Goal: Transaction & Acquisition: Obtain resource

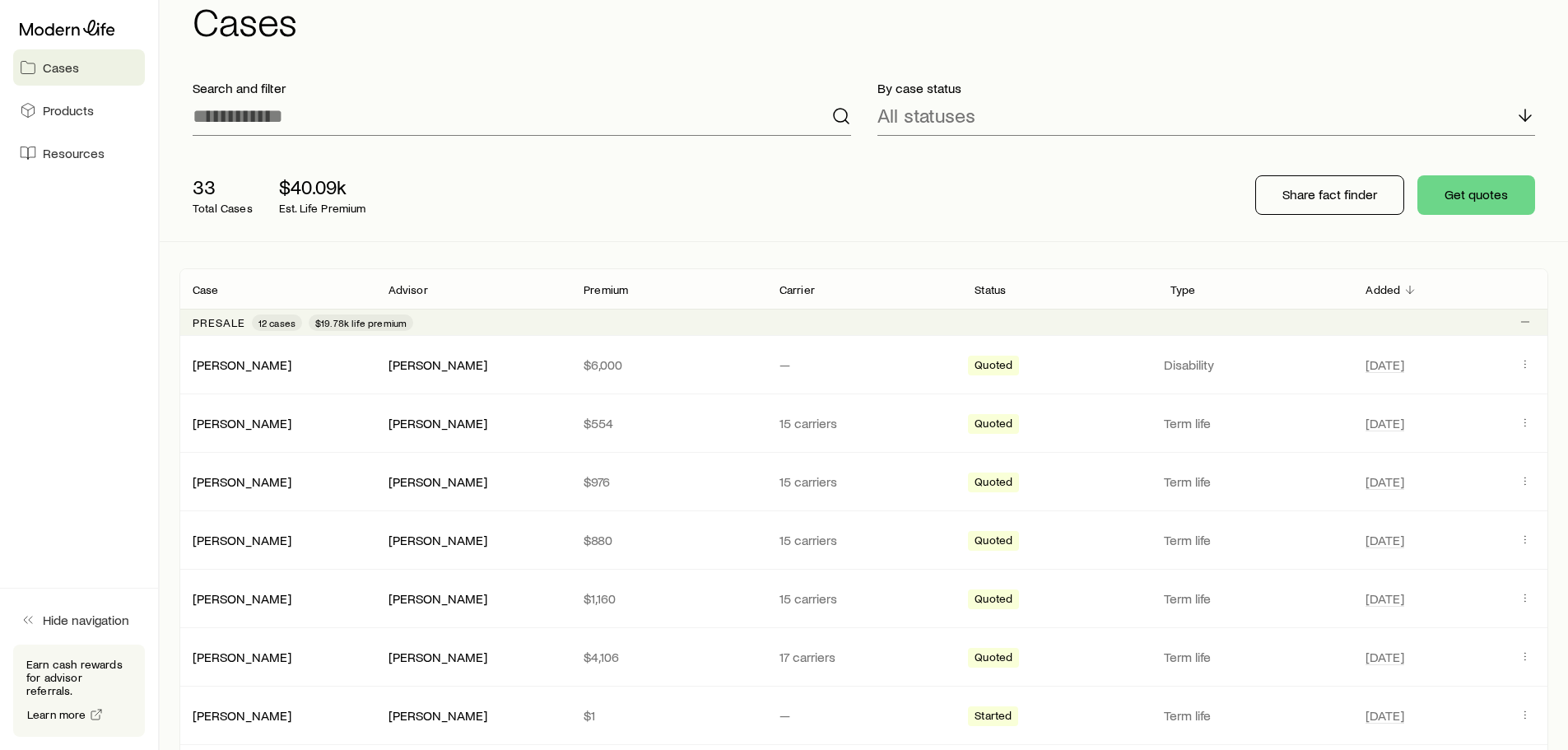
scroll to position [205, 0]
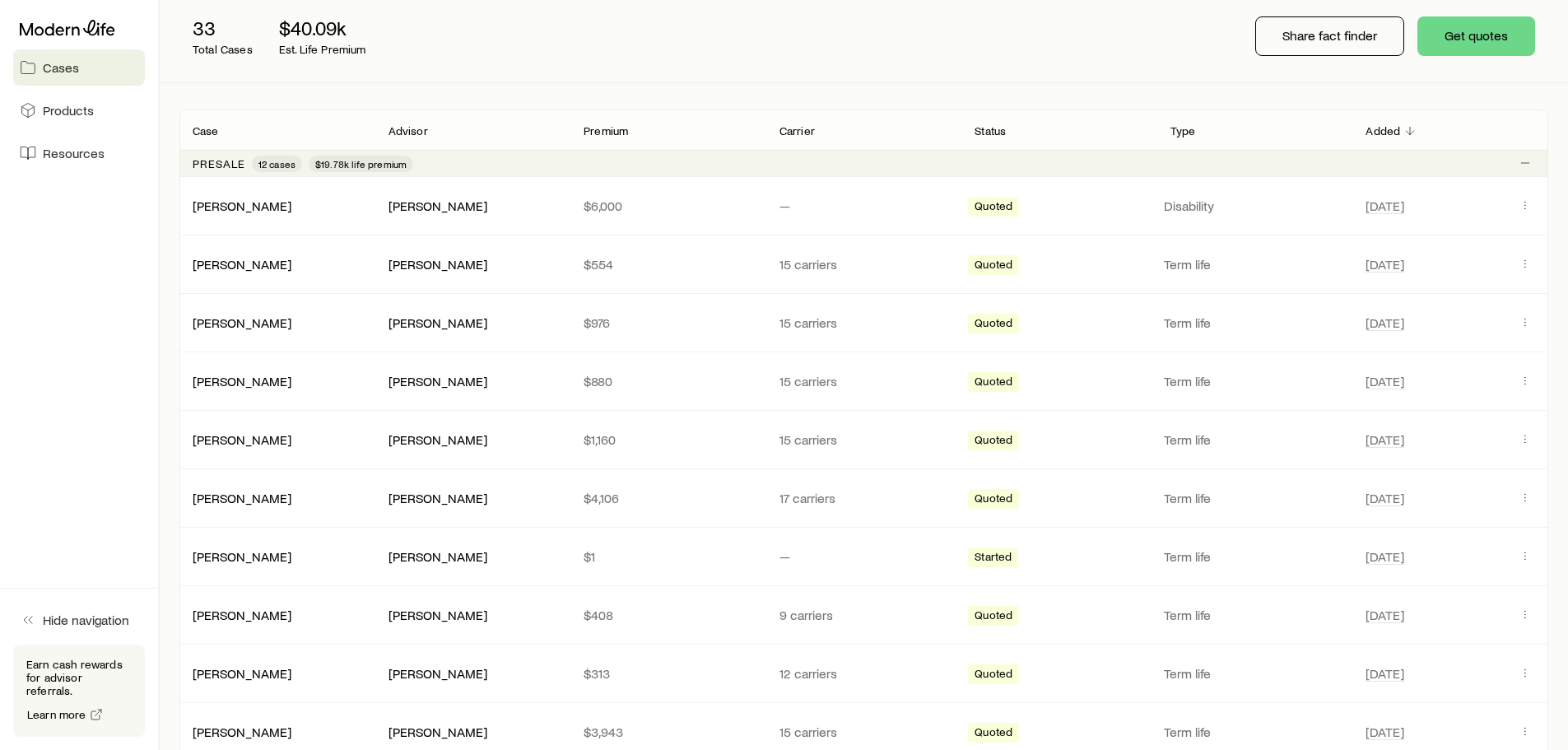
click at [989, 269] on span "Quoted" at bounding box center [994, 267] width 38 height 17
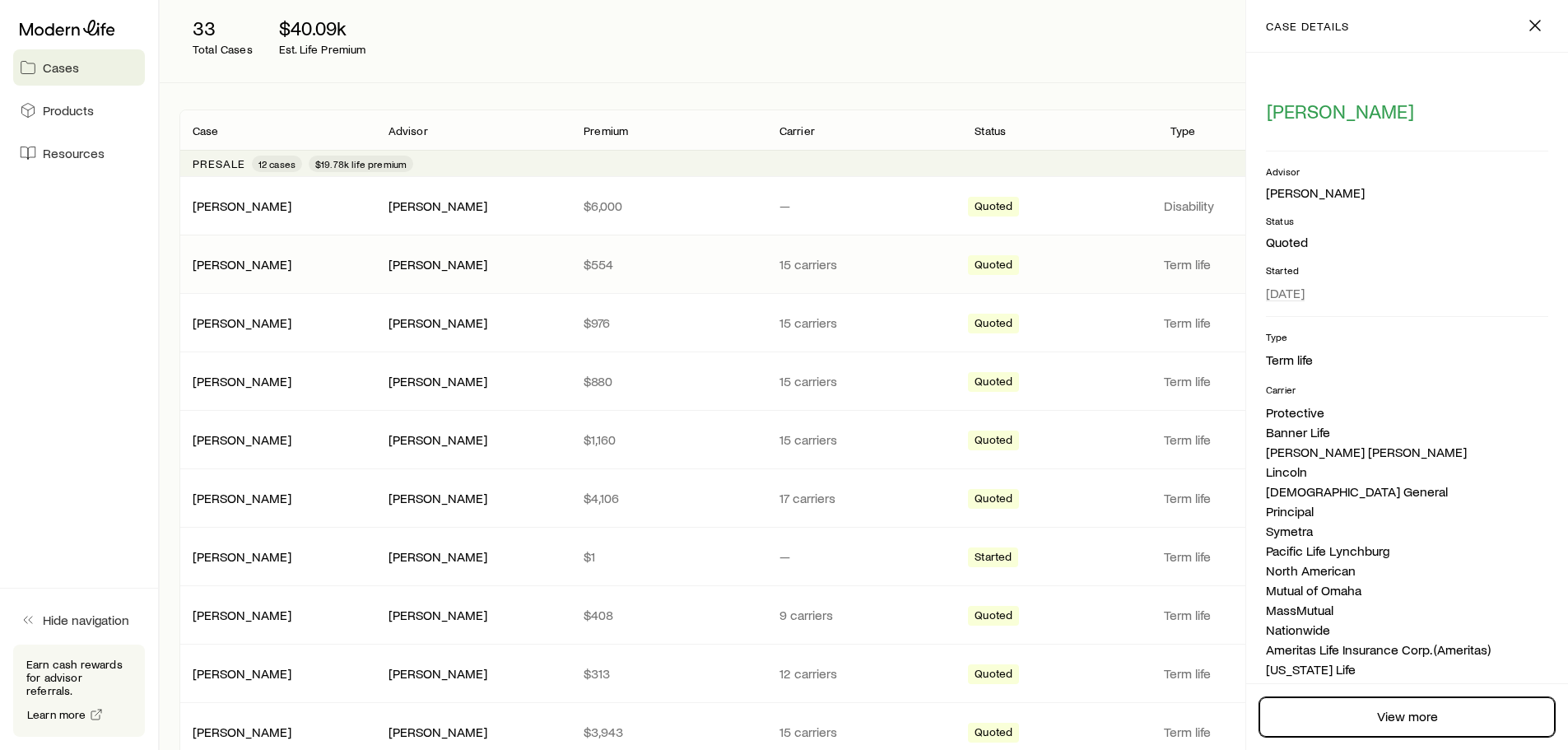
click at [1419, 704] on link "View more" at bounding box center [1407, 717] width 296 height 40
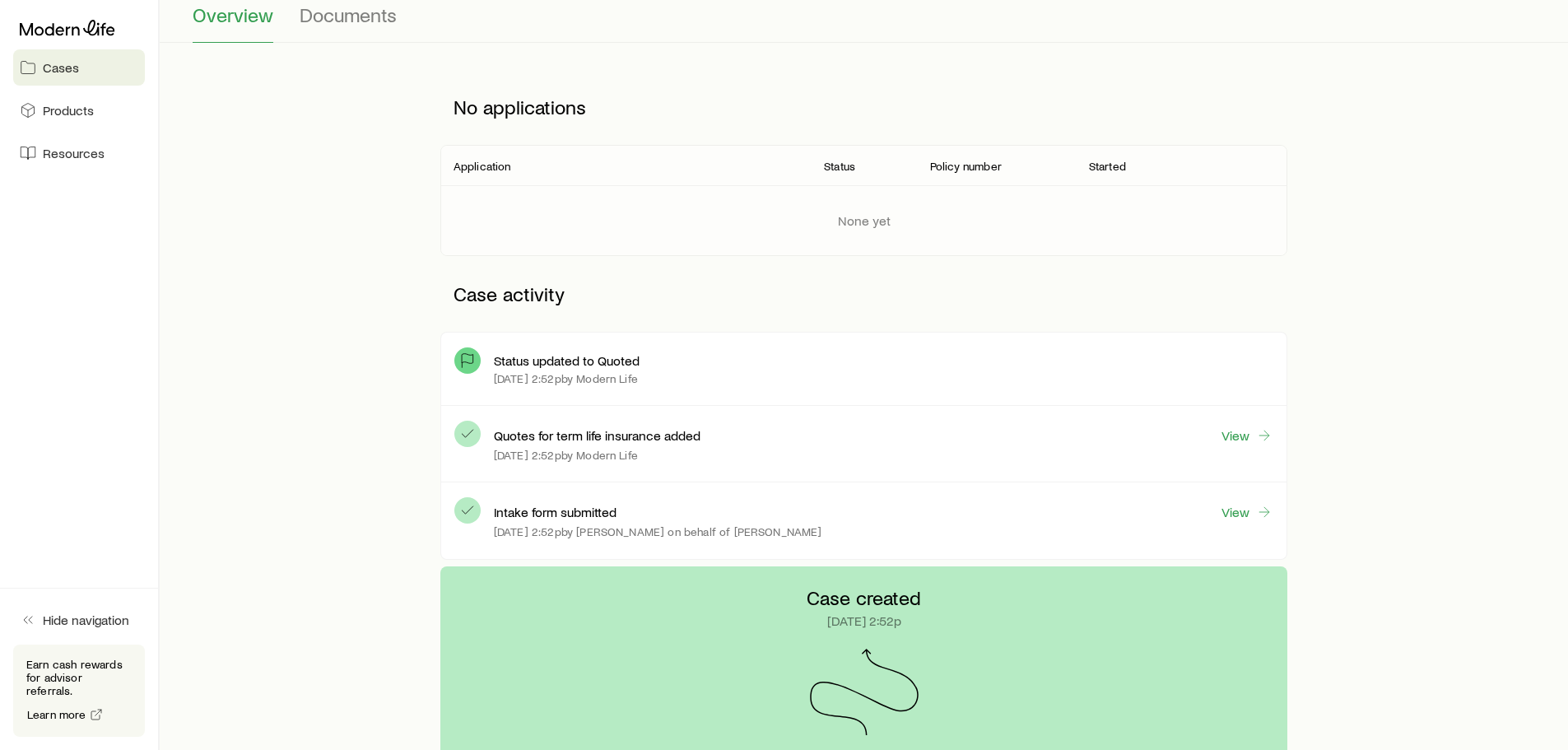
scroll to position [206, 0]
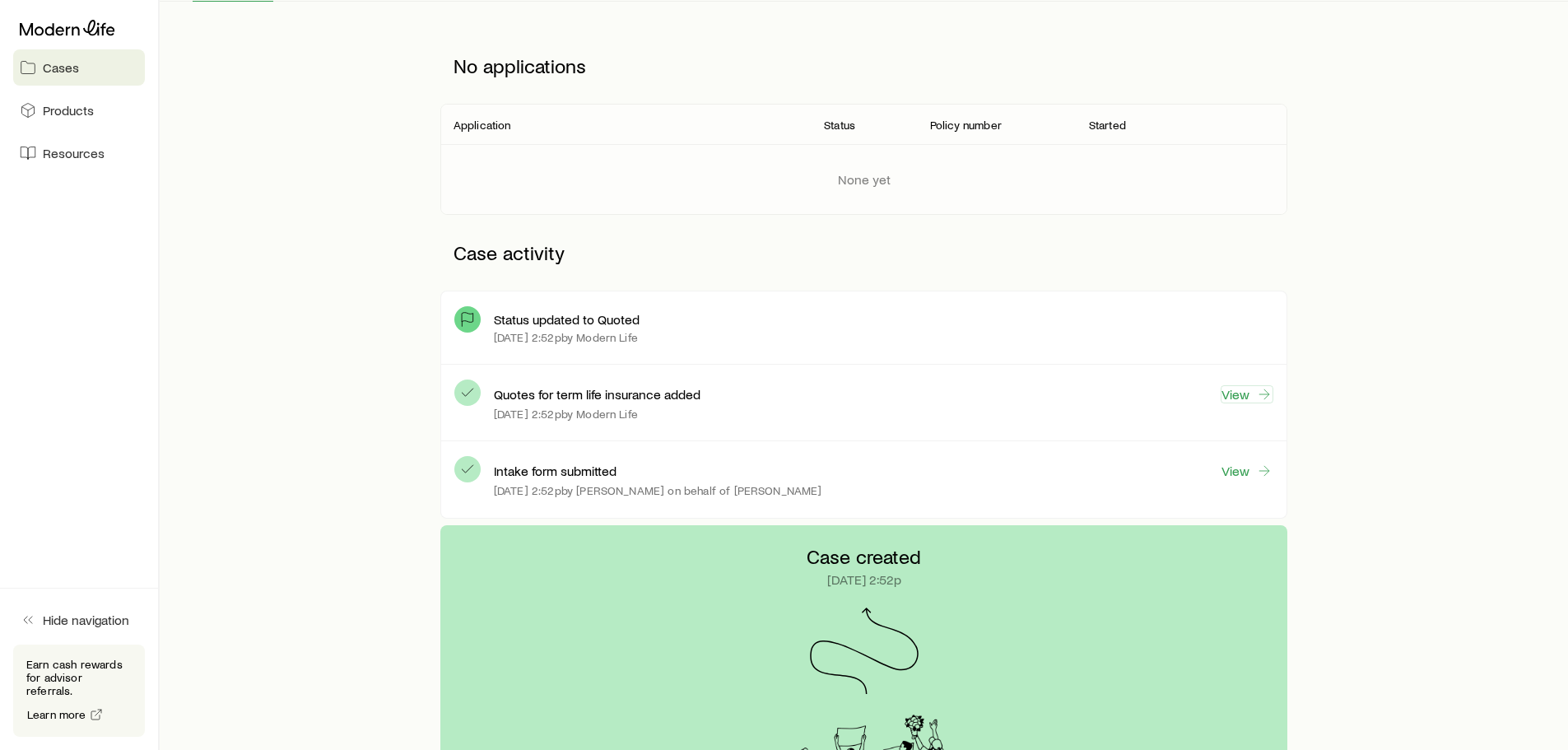
click at [1261, 403] on link "View" at bounding box center [1246, 394] width 52 height 18
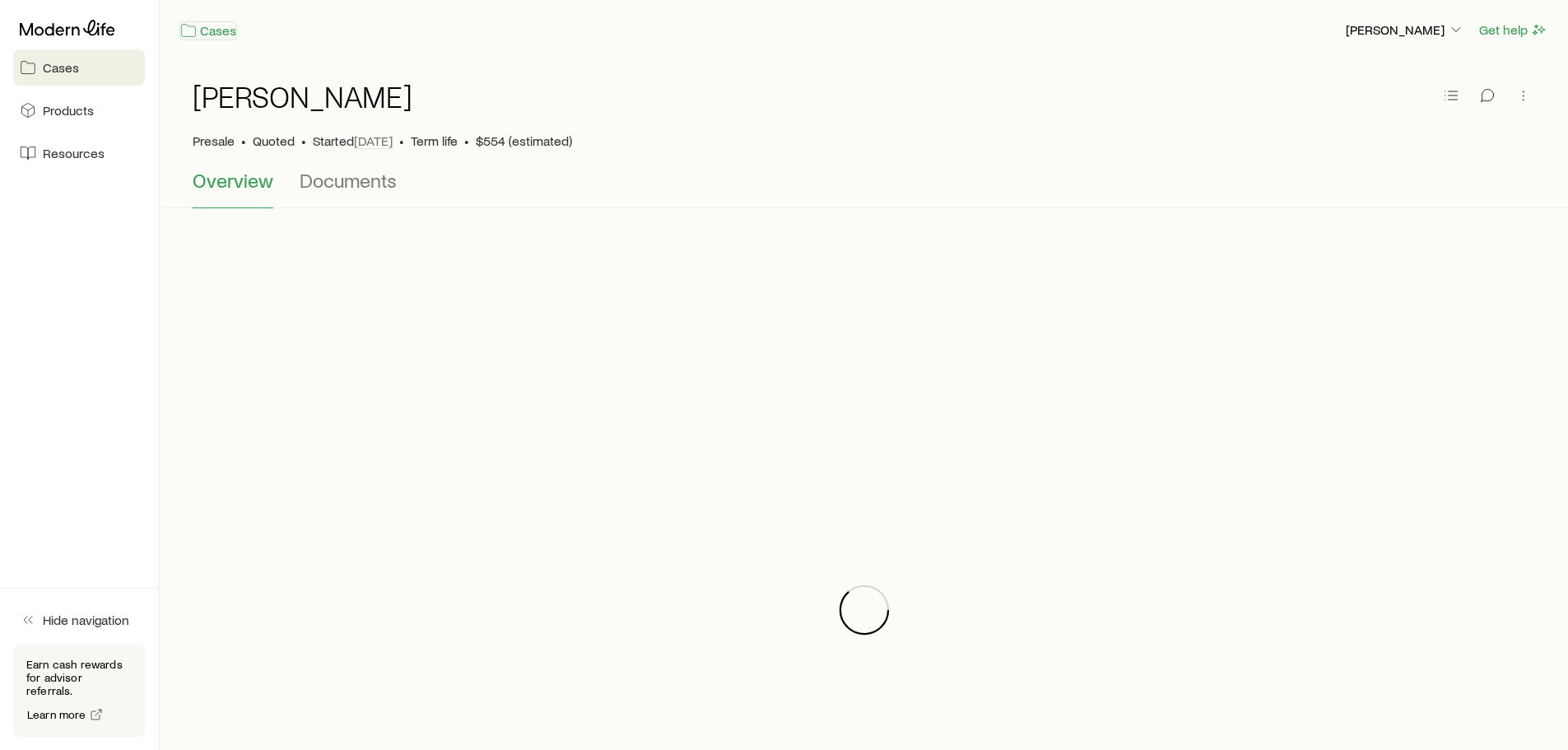
click at [205, 32] on link "Cases" at bounding box center [208, 31] width 58 height 19
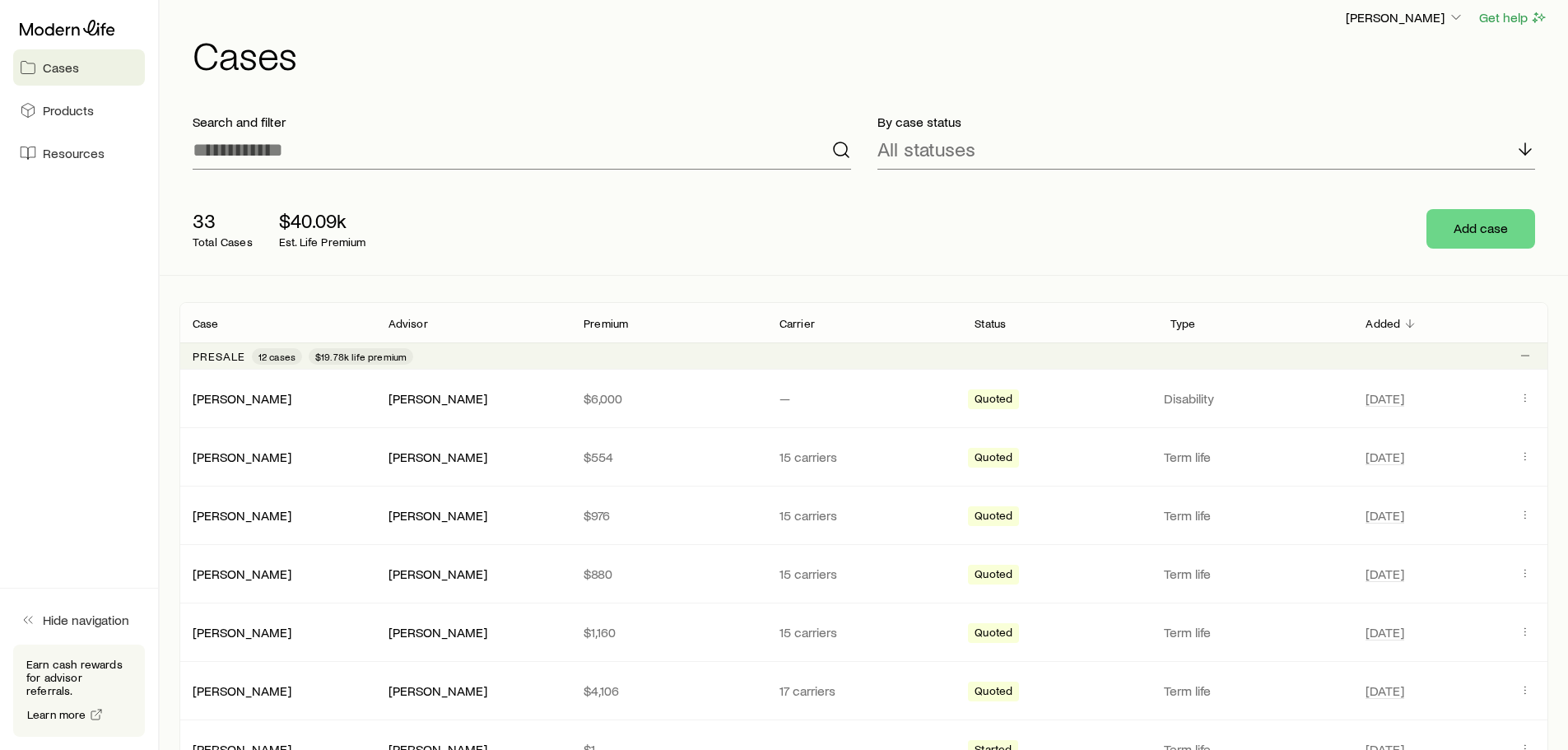
scroll to position [24, 0]
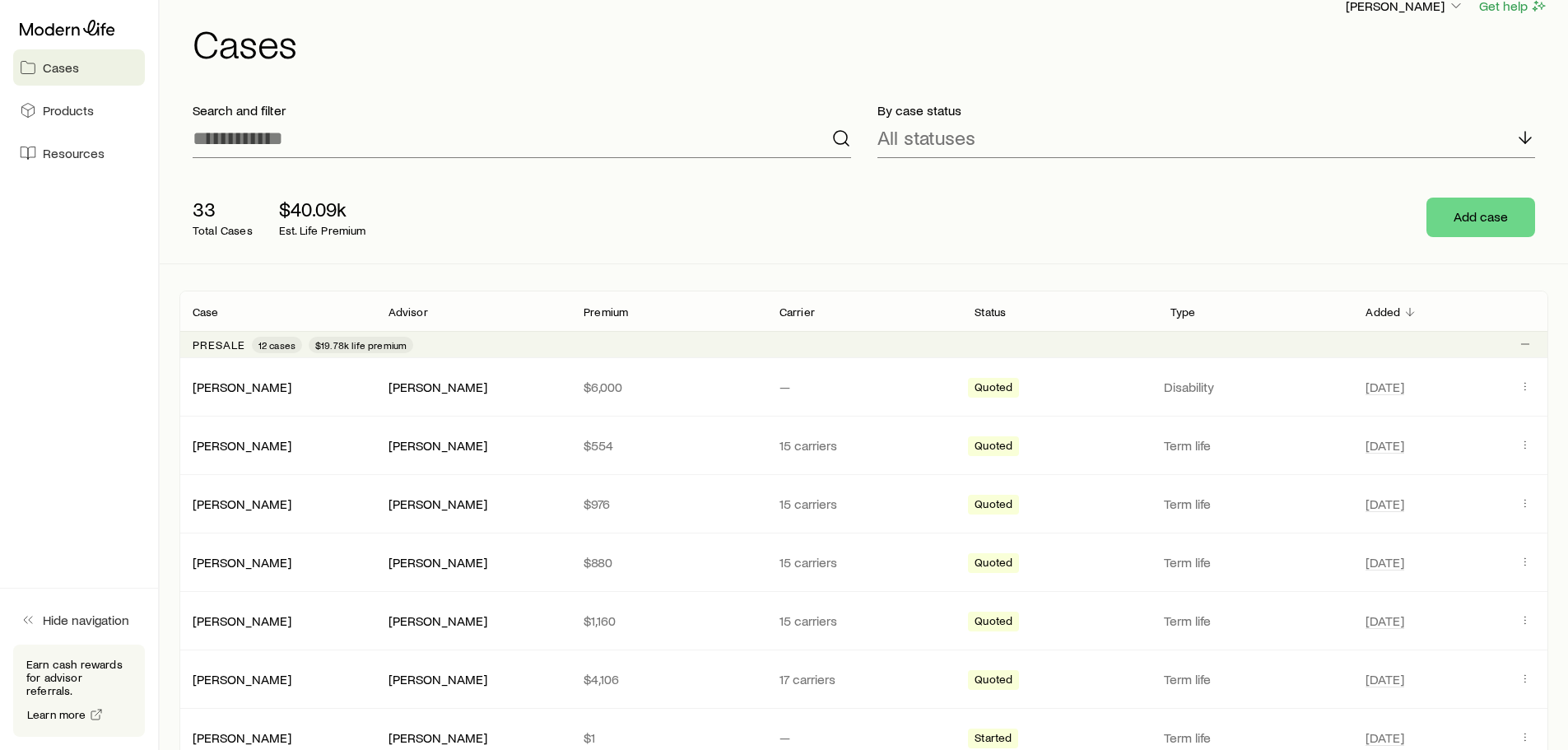
click at [999, 511] on span "Quoted" at bounding box center [994, 506] width 38 height 17
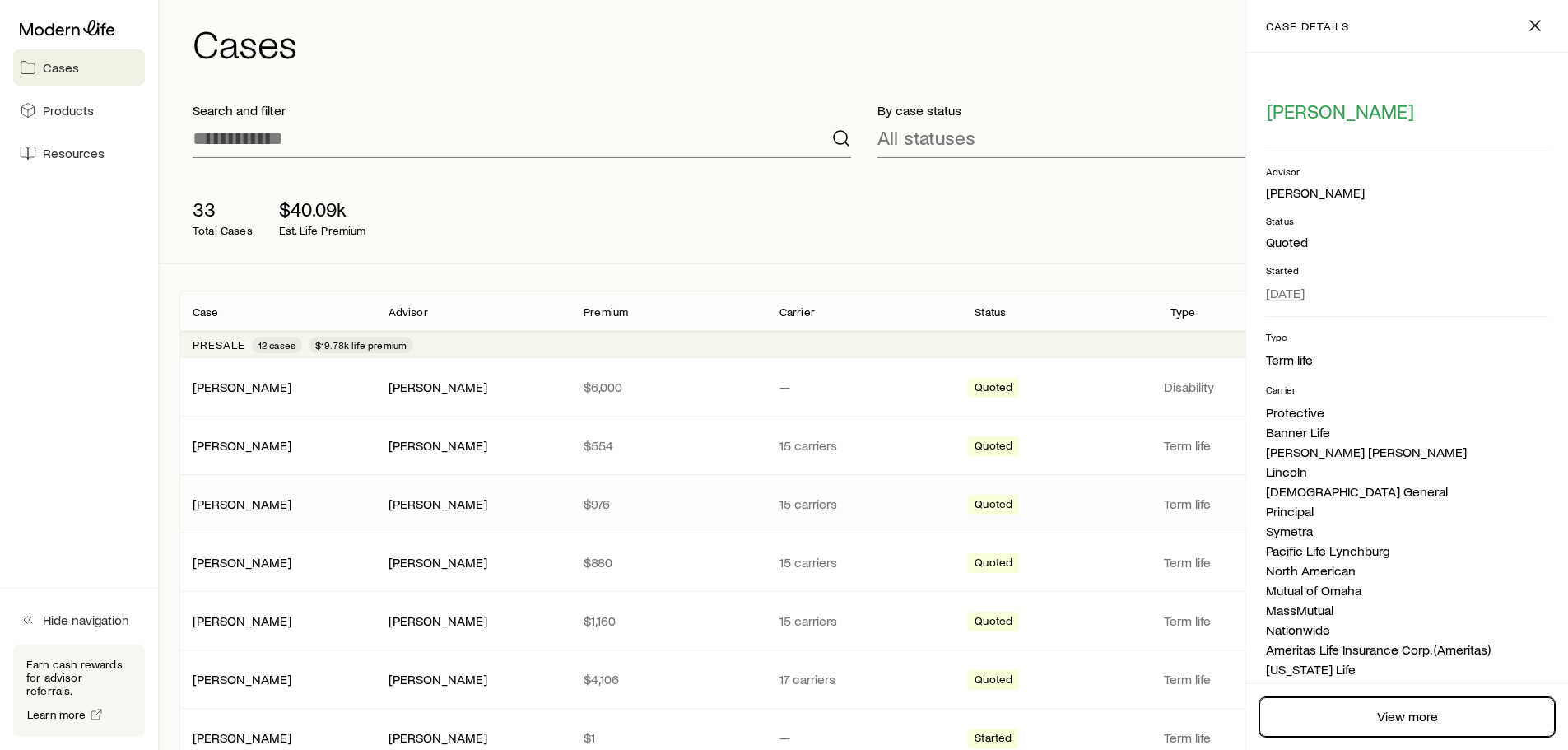
click at [1385, 710] on link "View more" at bounding box center [1407, 717] width 296 height 40
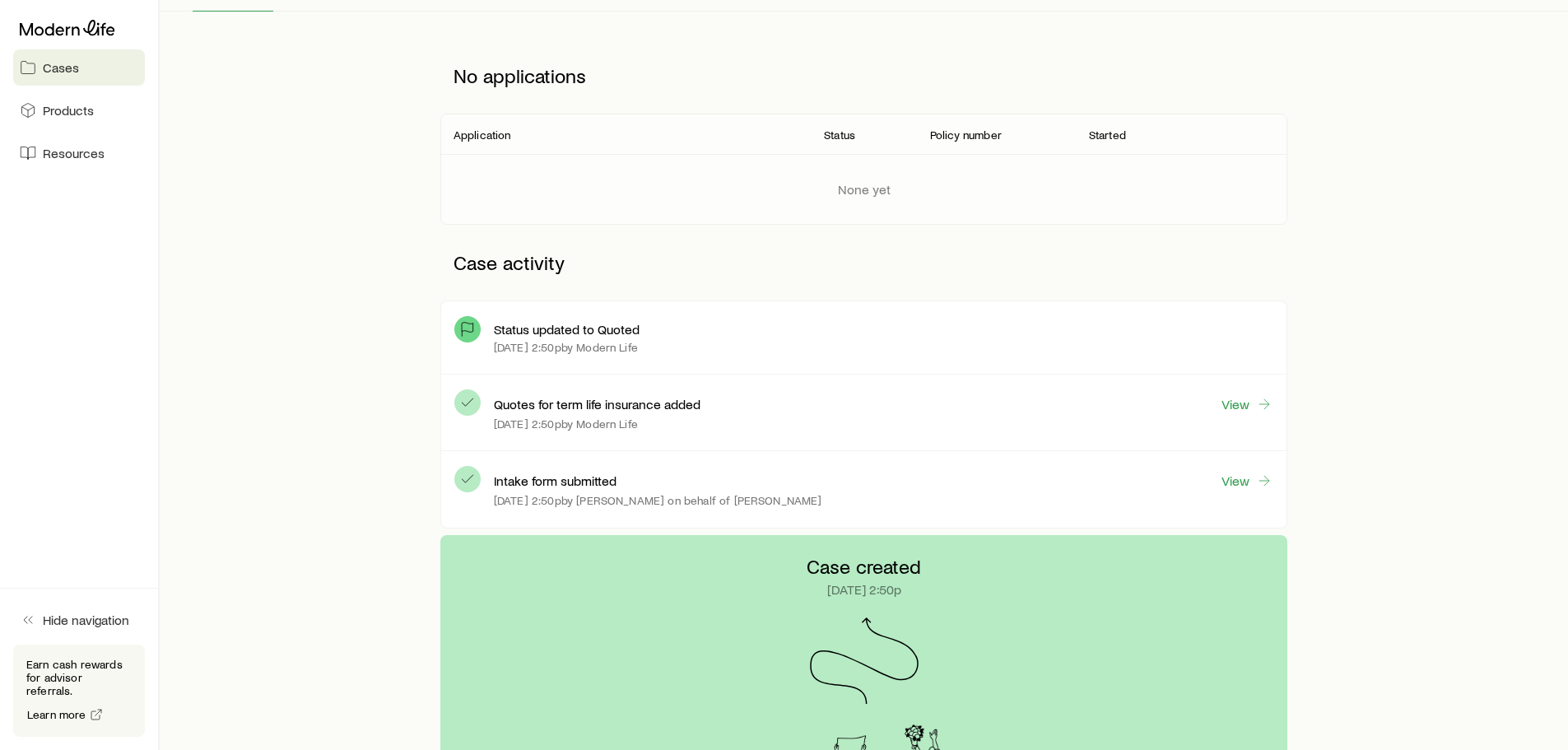
scroll to position [209, 0]
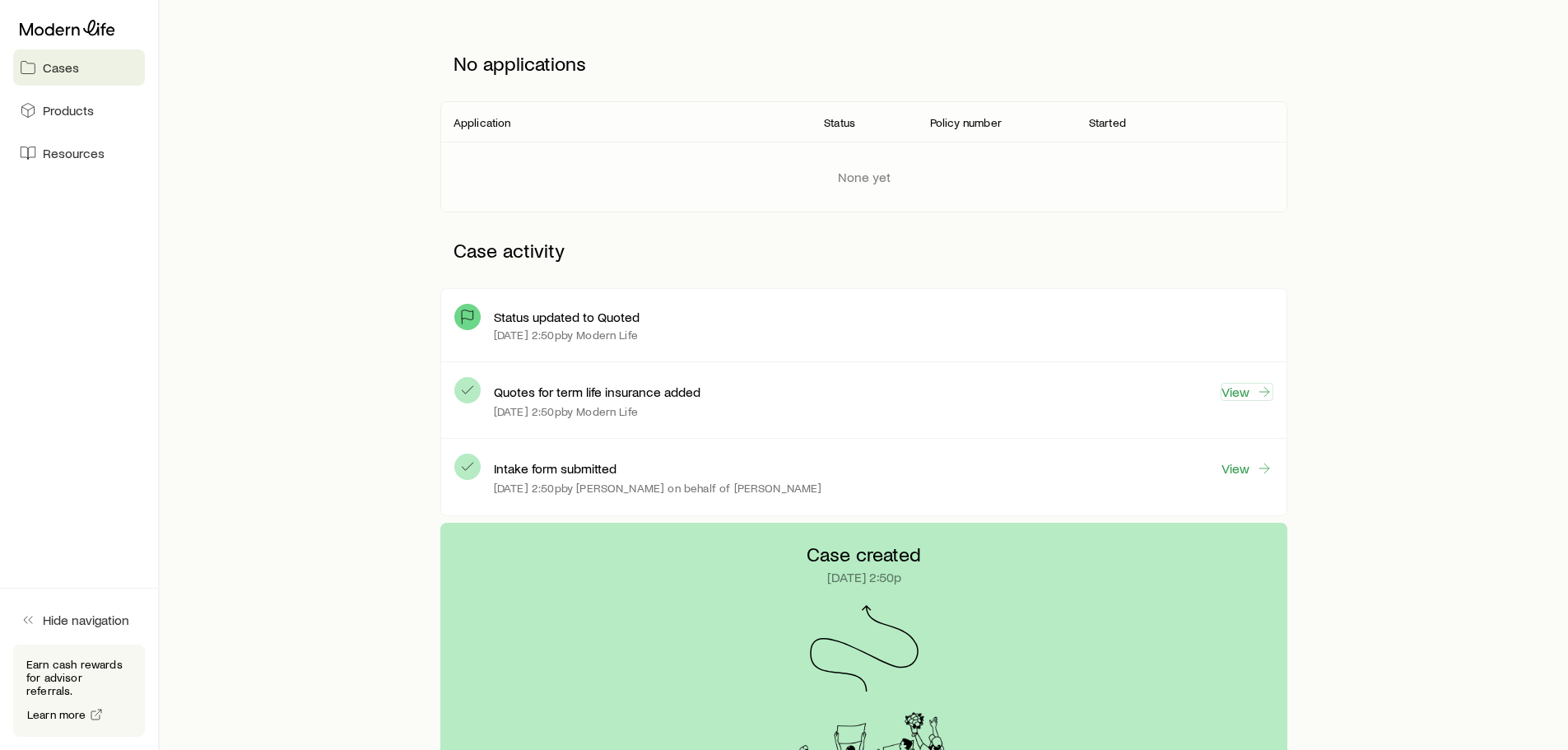
click at [1241, 395] on link "View" at bounding box center [1246, 391] width 52 height 18
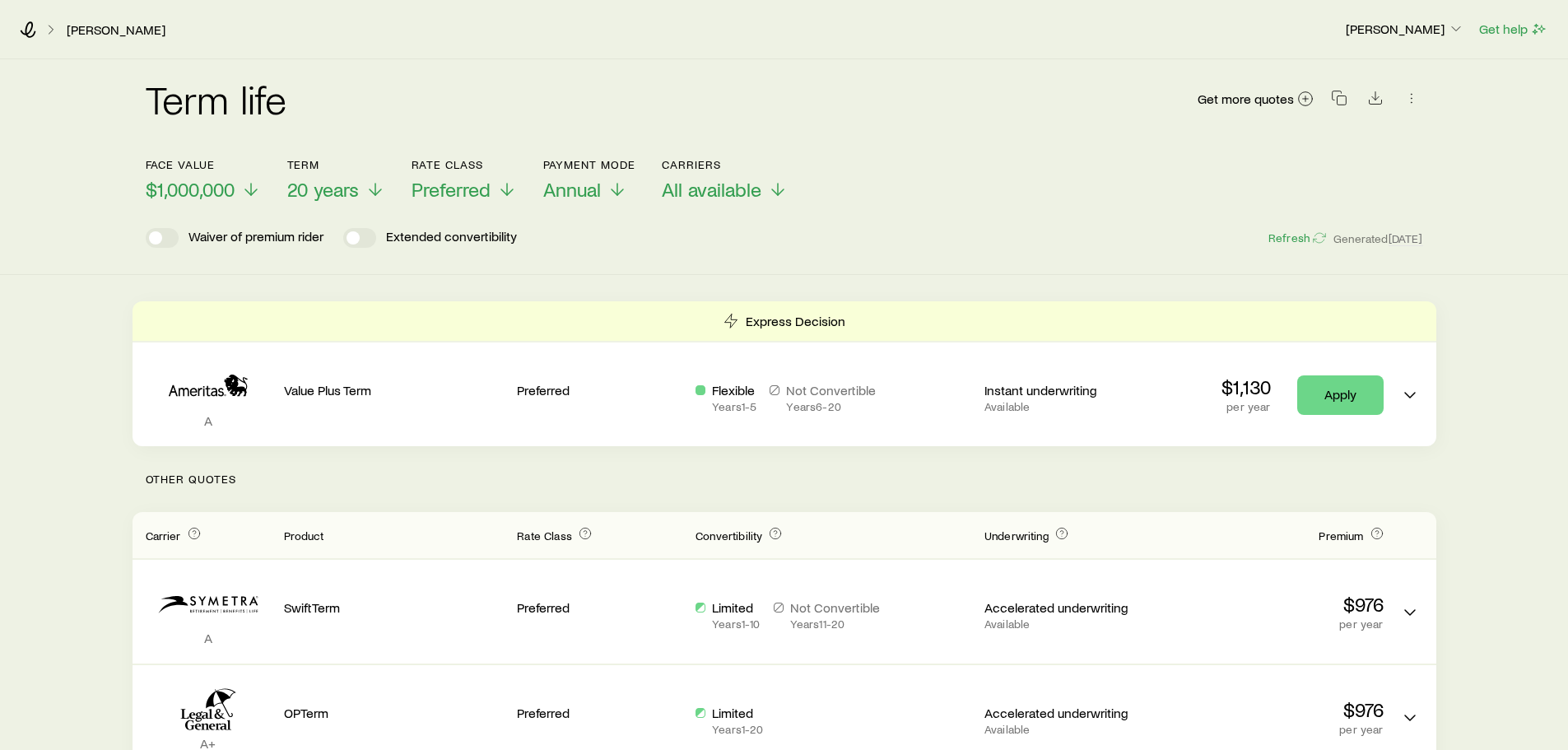
click at [217, 190] on span "$1,000,000" at bounding box center [190, 189] width 89 height 23
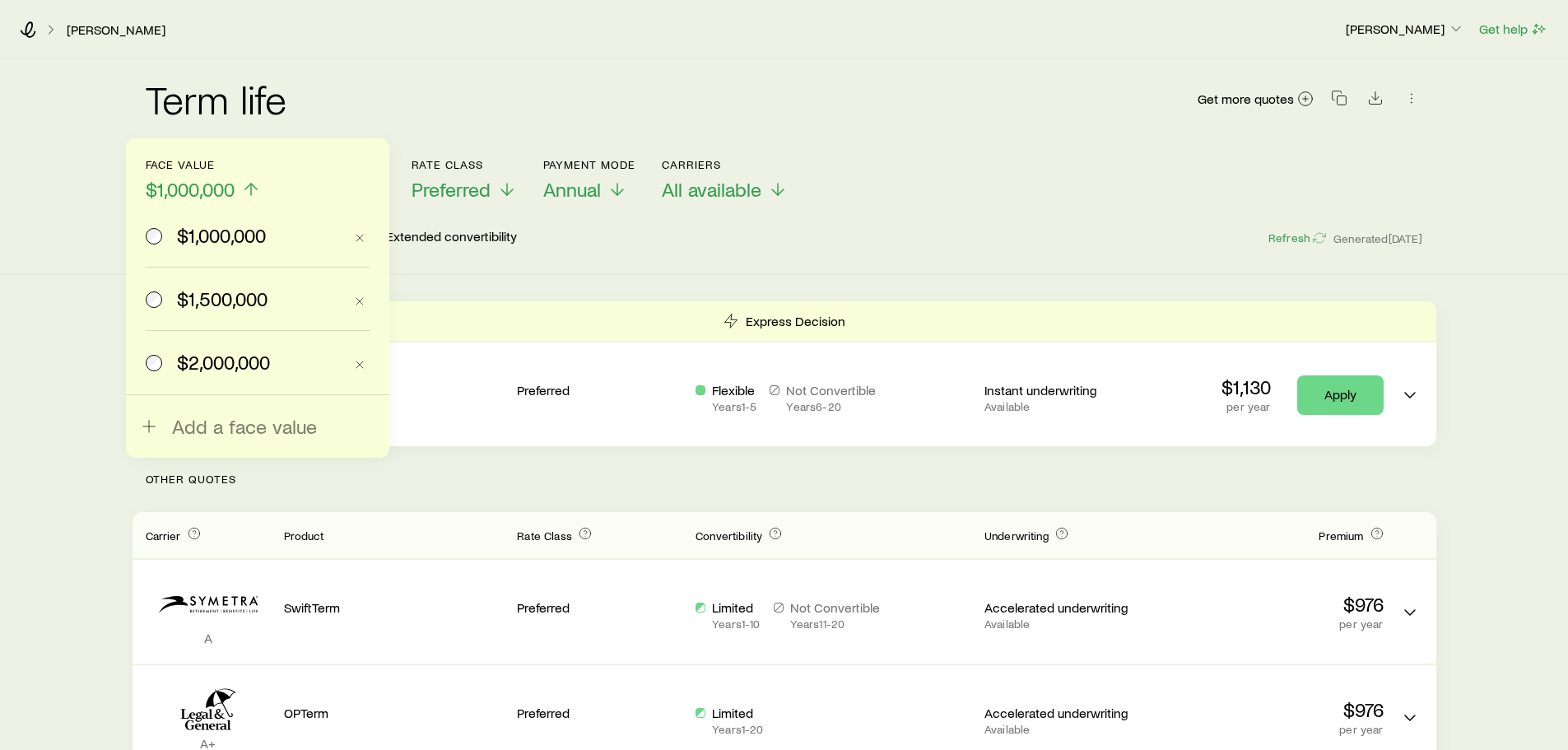
click at [230, 304] on span "$1,500,000" at bounding box center [222, 298] width 90 height 23
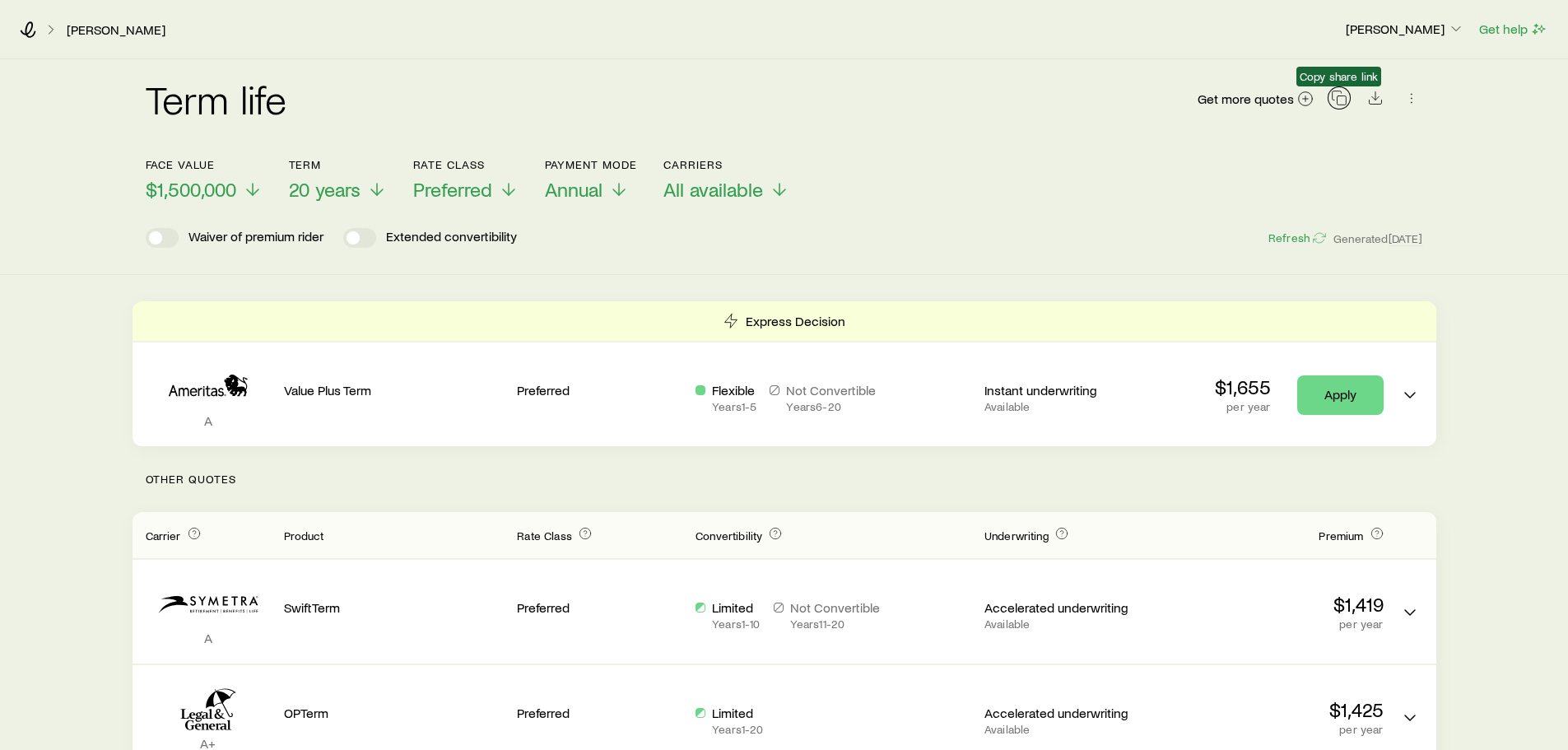
click at [1346, 101] on rect "button" at bounding box center [1341, 101] width 9 height 9
click at [834, 125] on div "Term life Get more quotes" at bounding box center [785, 108] width 1277 height 59
click at [1378, 98] on icon "Download CSV" at bounding box center [1375, 97] width 16 height 16
